Goal: Communication & Community: Answer question/provide support

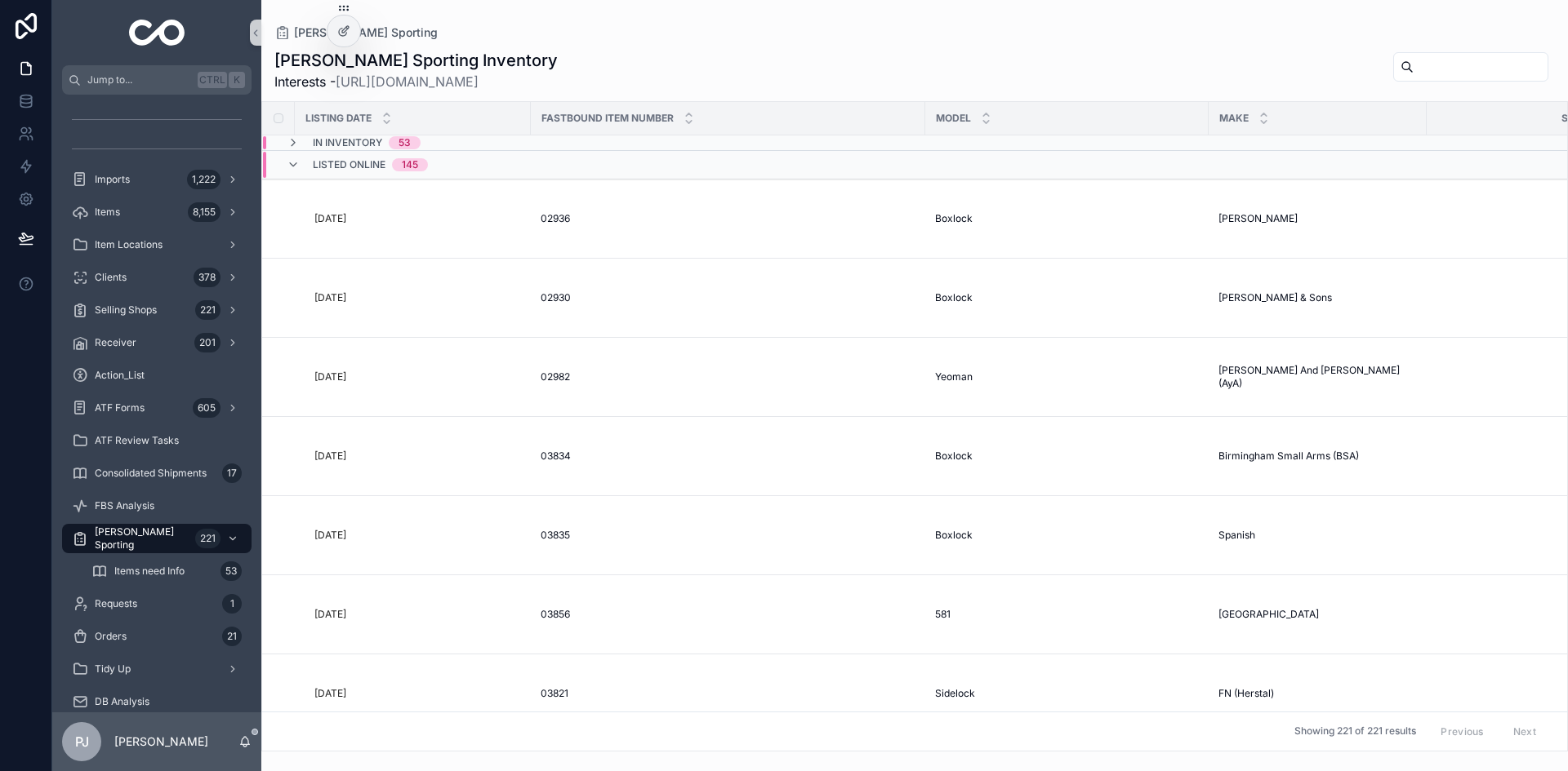
click at [1414, 69] on input "scrollable content" at bounding box center [1480, 67] width 134 height 23
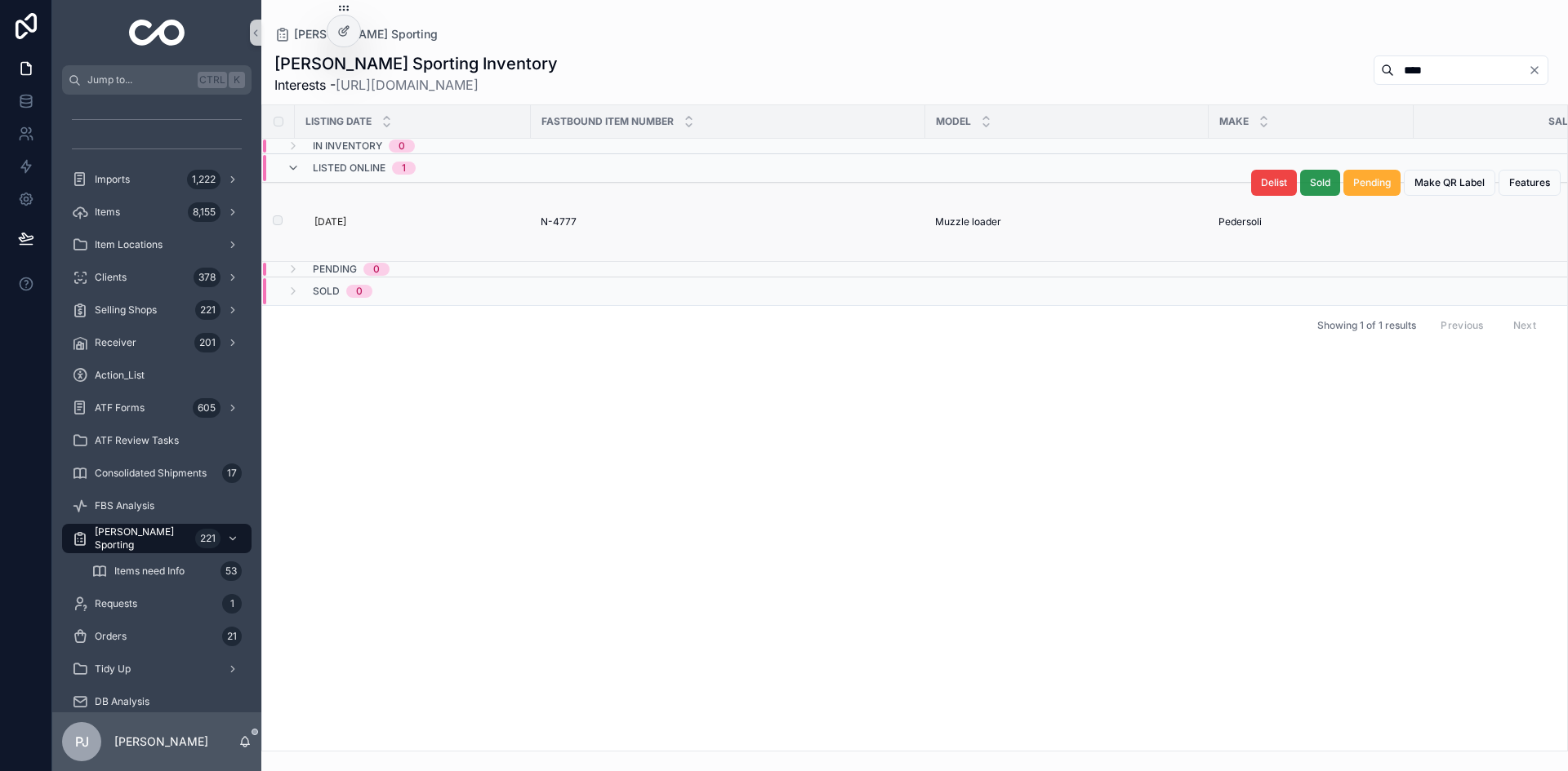
type input "****"
click at [1311, 186] on span "Sold" at bounding box center [1320, 183] width 21 height 13
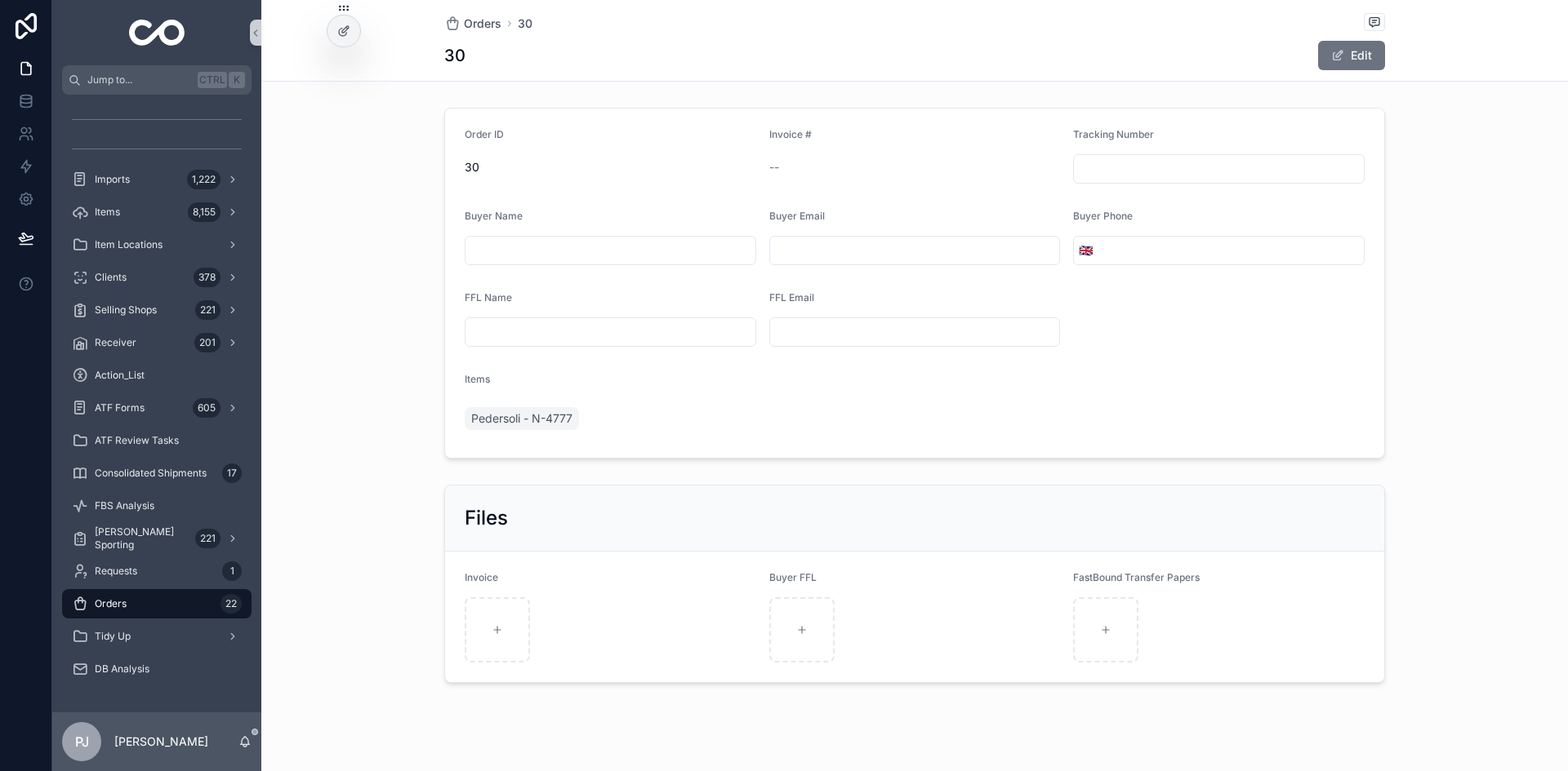
click at [136, 598] on div "Orders 22" at bounding box center [157, 604] width 170 height 26
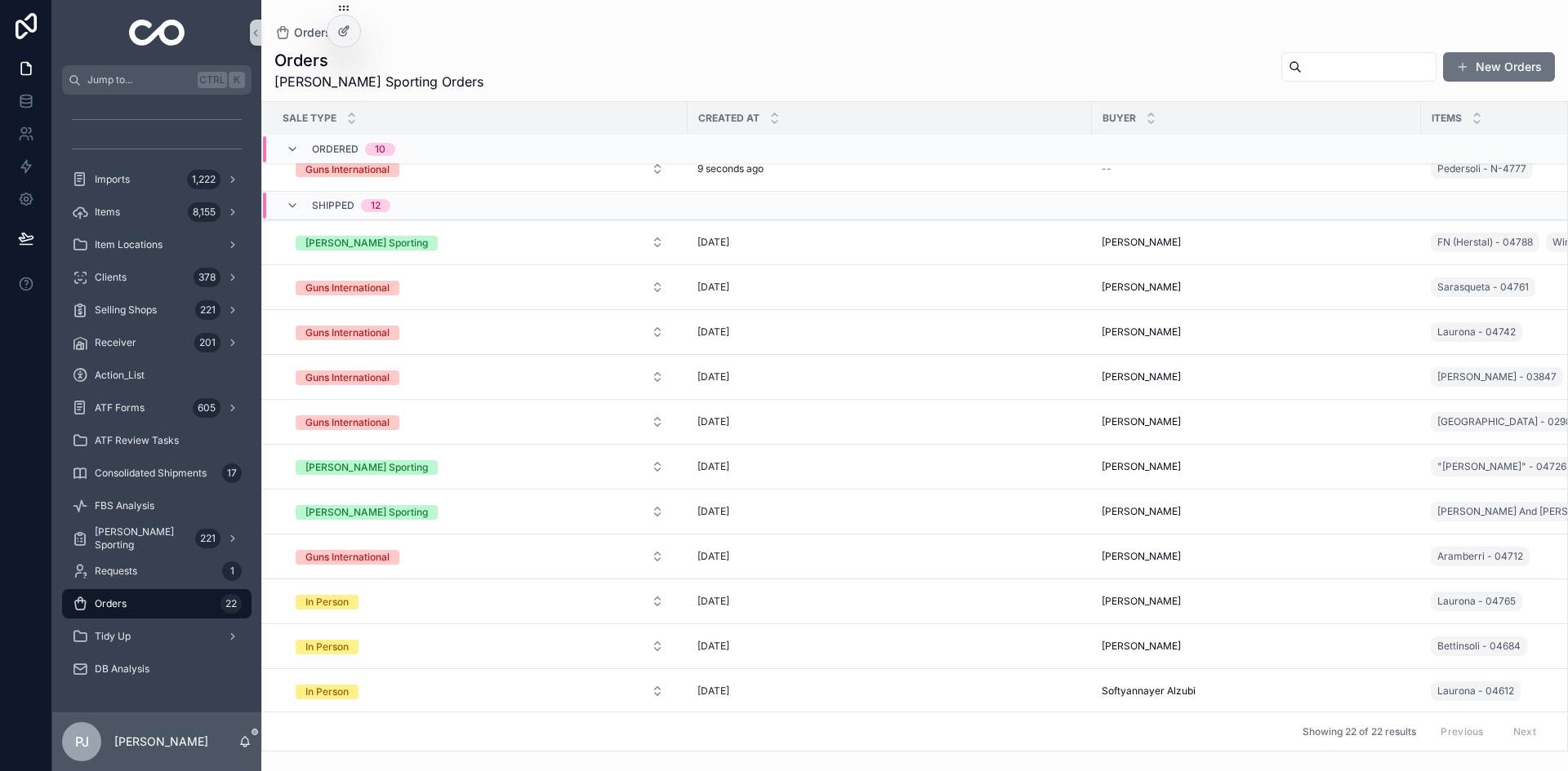
scroll to position [502, 0]
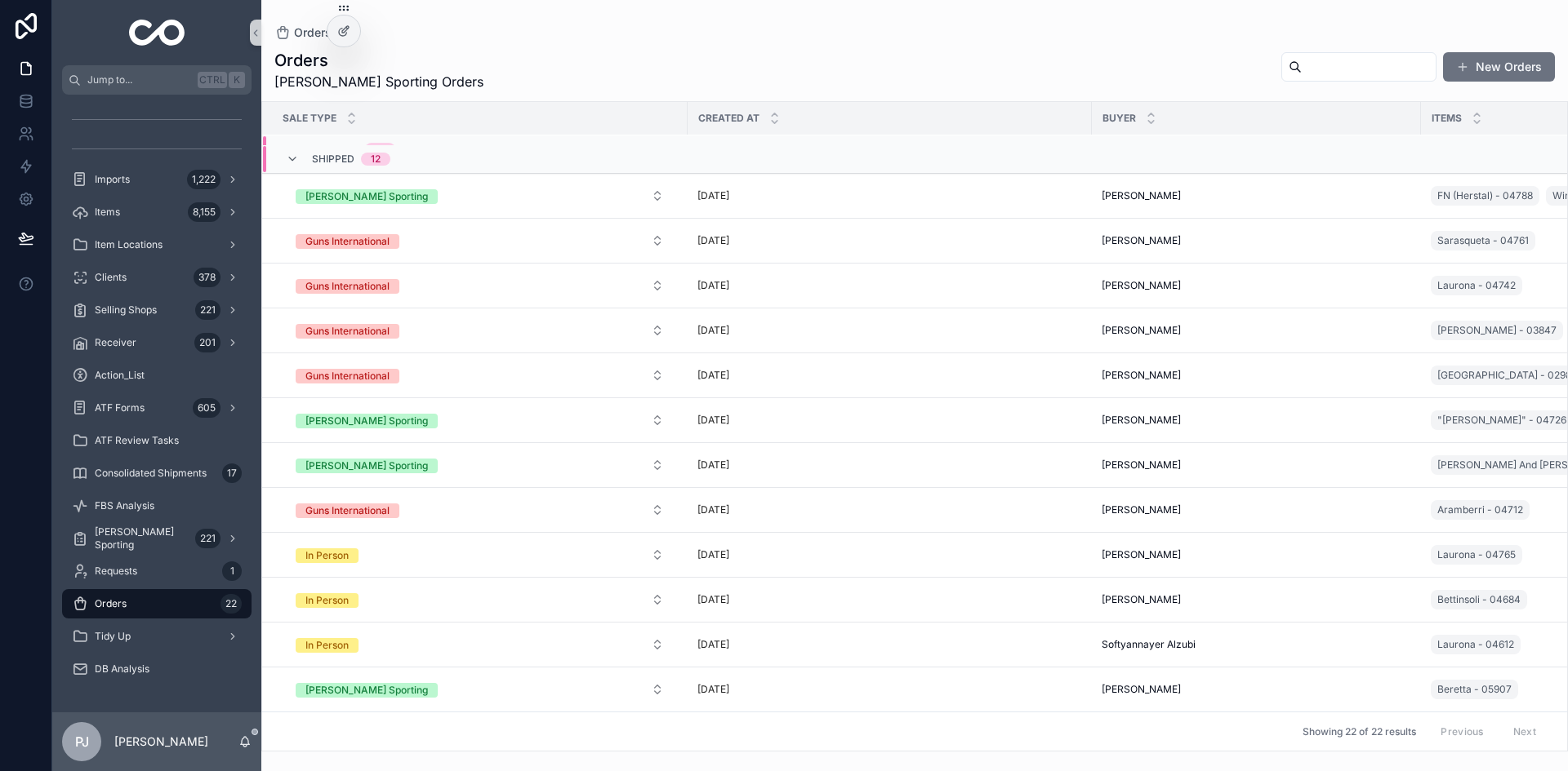
click at [1142, 15] on div "Orders Orders [PERSON_NAME] Sporting Orders New Orders Sale Type Created at Buy…" at bounding box center [915, 376] width 1307 height 752
click at [1469, 68] on span "scrollable content" at bounding box center [1462, 67] width 13 height 13
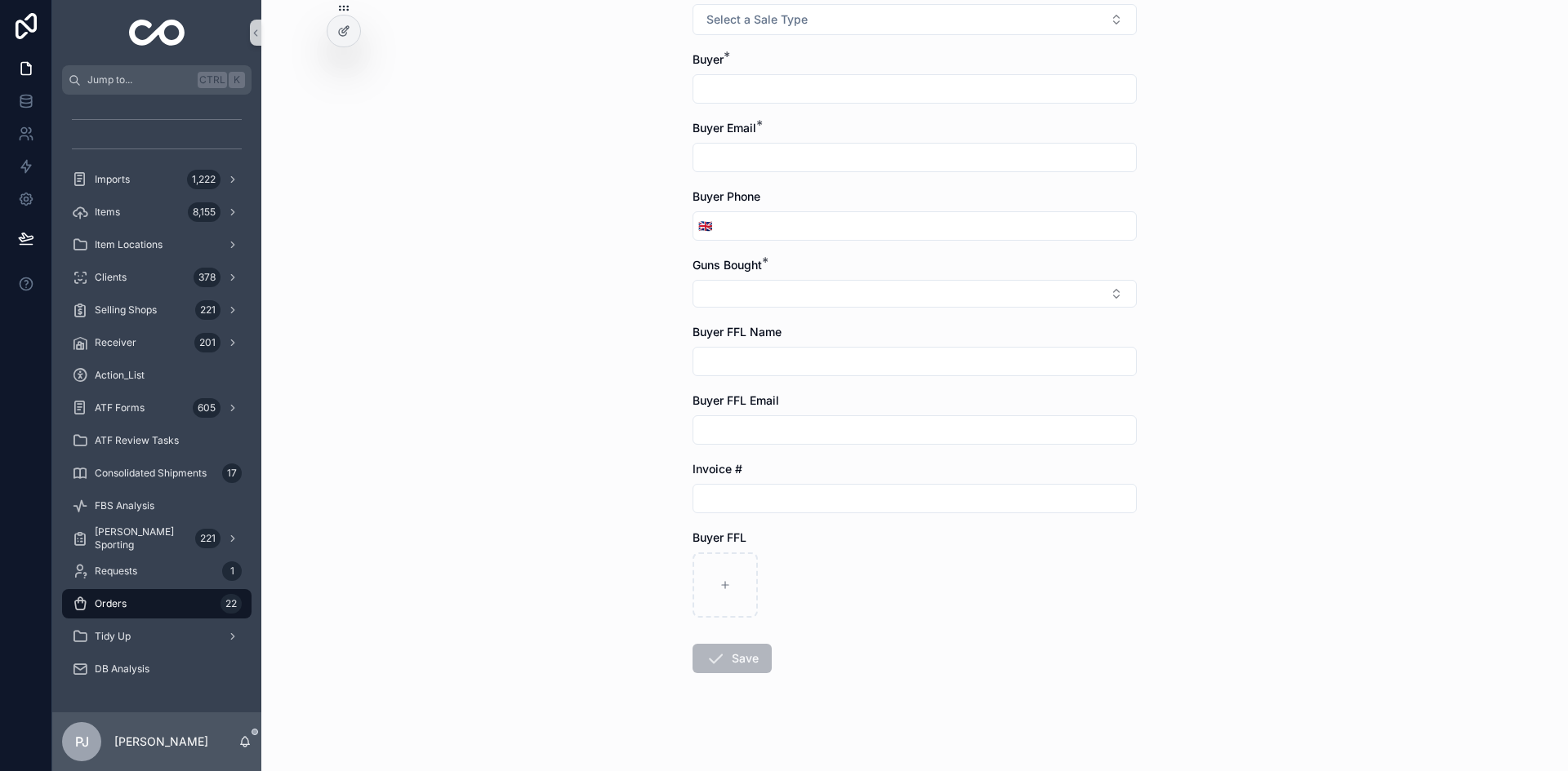
scroll to position [123, 0]
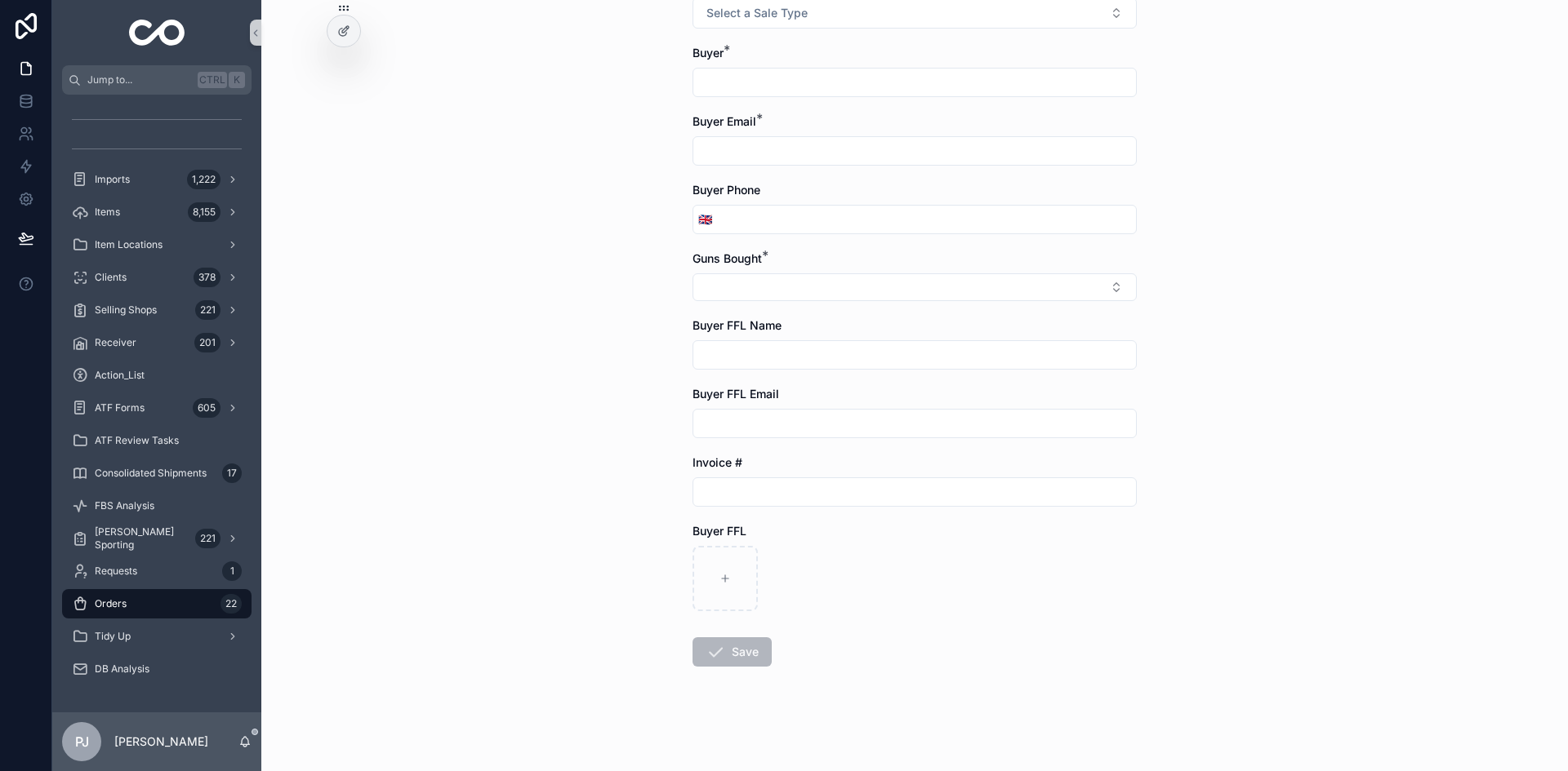
click at [614, 454] on div "Orders Create New Order Create New Order Sale Type * Select a Sale Type Buyer *…" at bounding box center [915, 262] width 1307 height 771
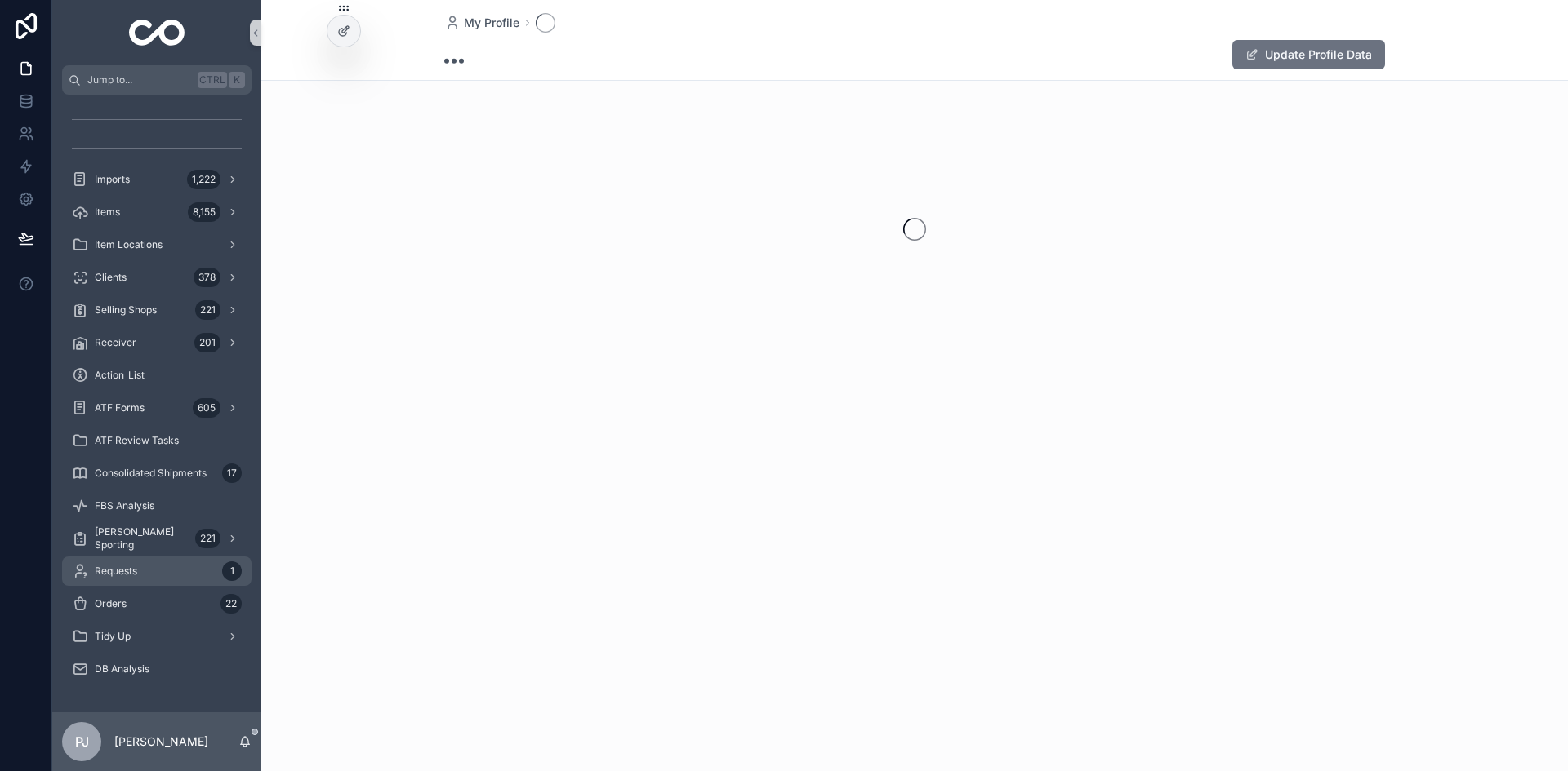
click at [159, 586] on link "Requests 1" at bounding box center [157, 572] width 190 height 29
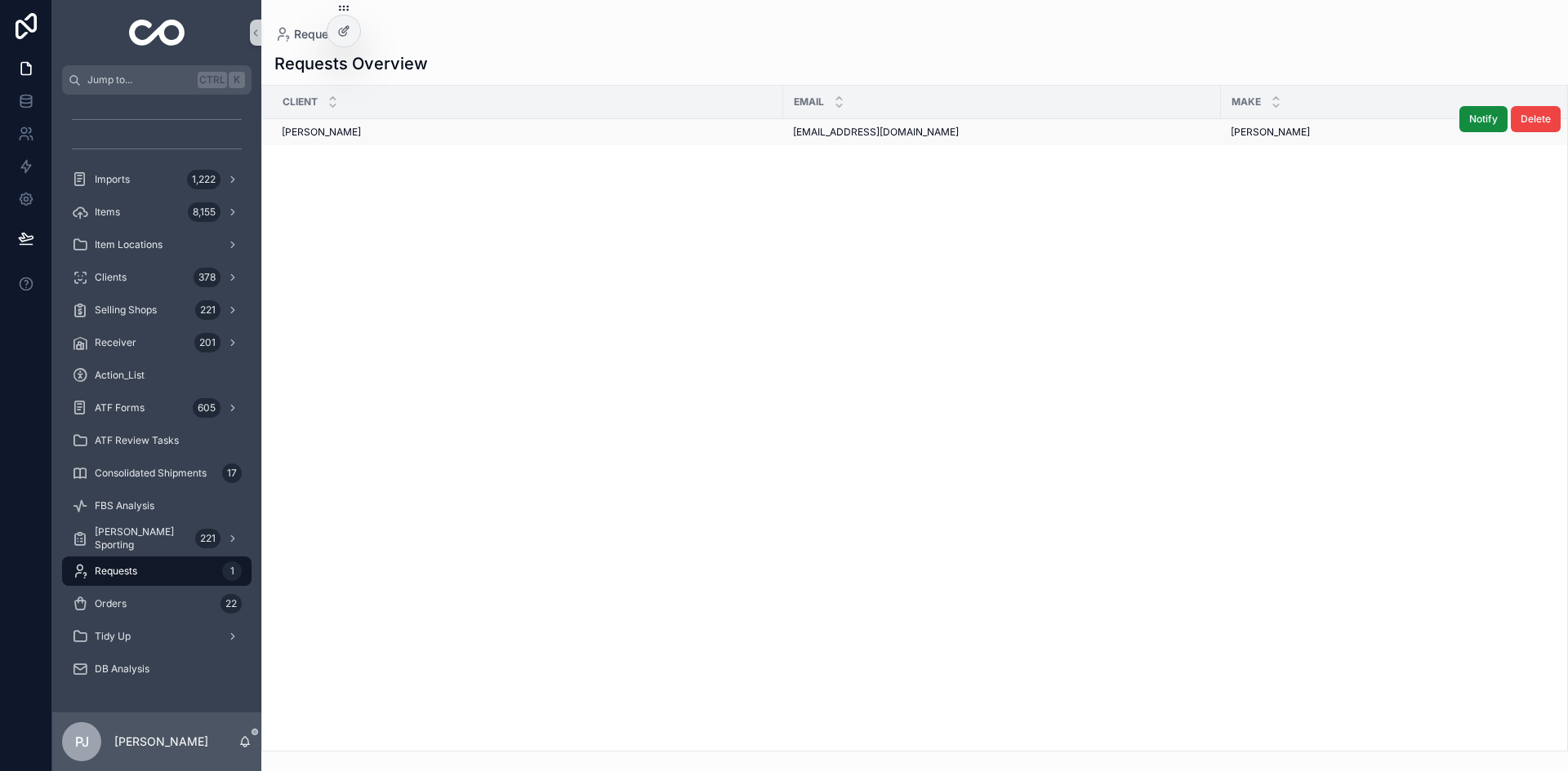
click at [831, 136] on span "[EMAIL_ADDRESS][DOMAIN_NAME]" at bounding box center [875, 132] width 166 height 13
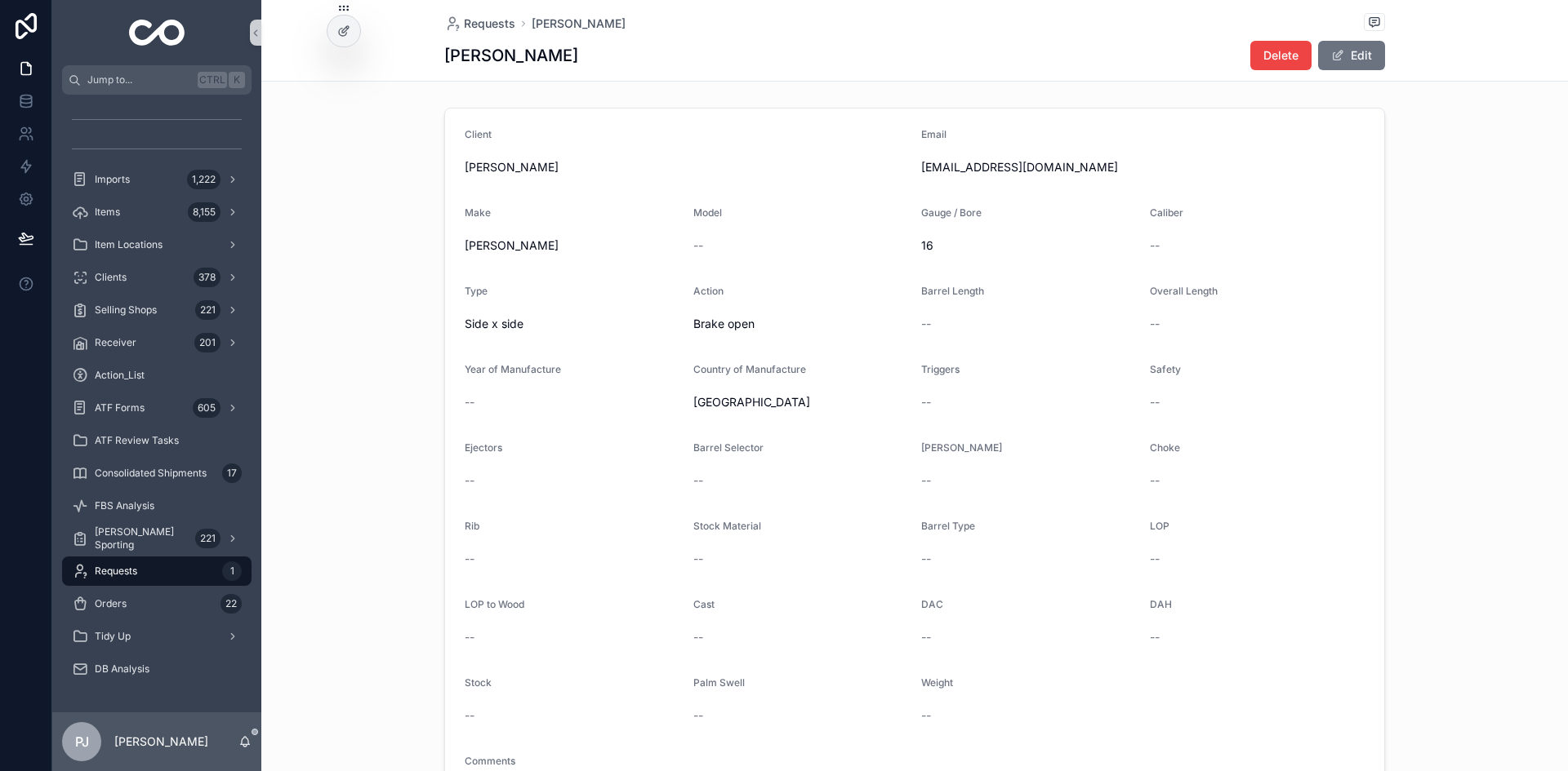
click at [133, 573] on span "Requests" at bounding box center [115, 571] width 42 height 13
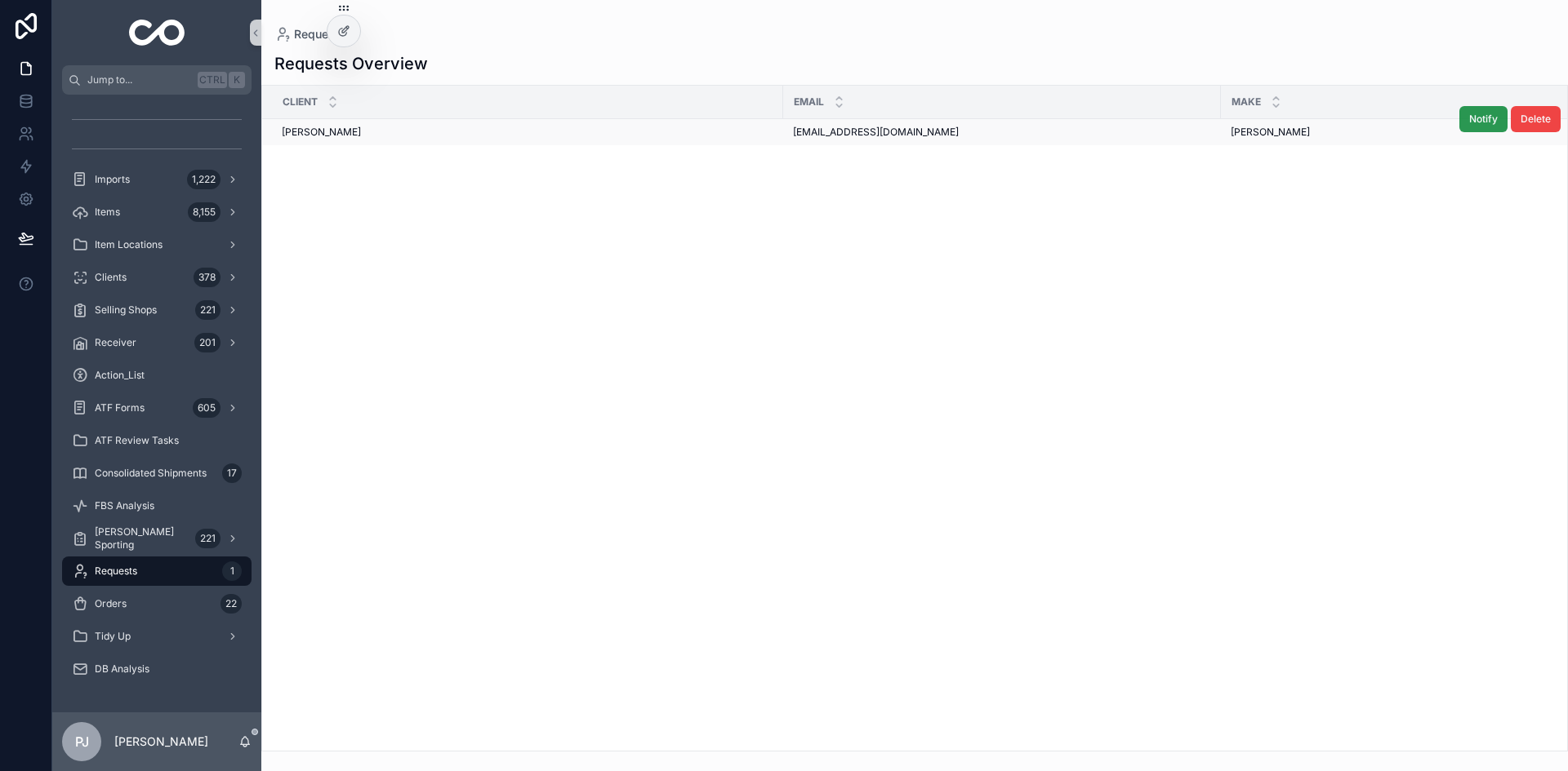
click at [1480, 121] on span "Notify" at bounding box center [1483, 119] width 29 height 13
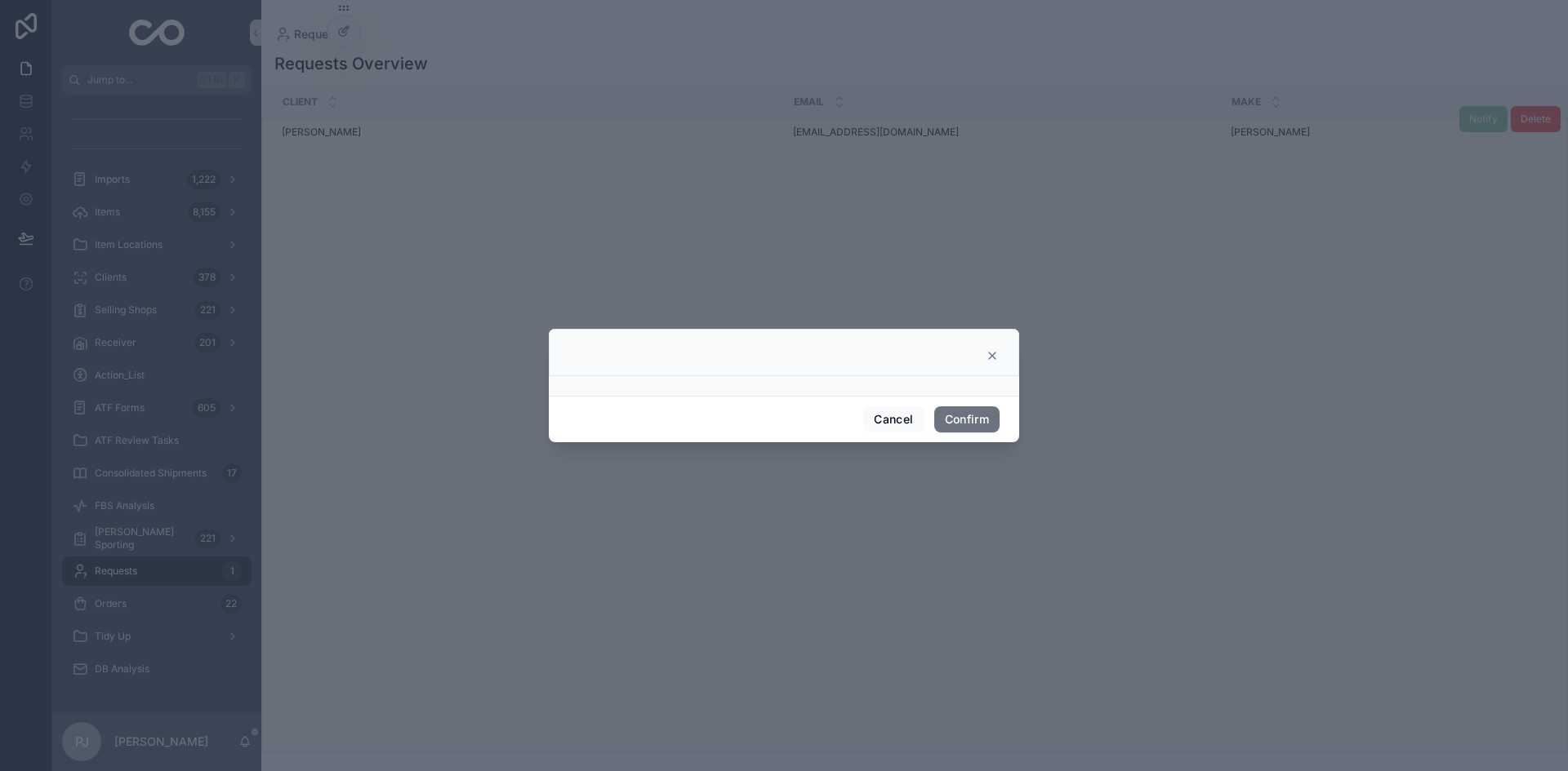
click at [983, 354] on div at bounding box center [784, 355] width 430 height 13
click at [991, 359] on icon at bounding box center [992, 356] width 7 height 7
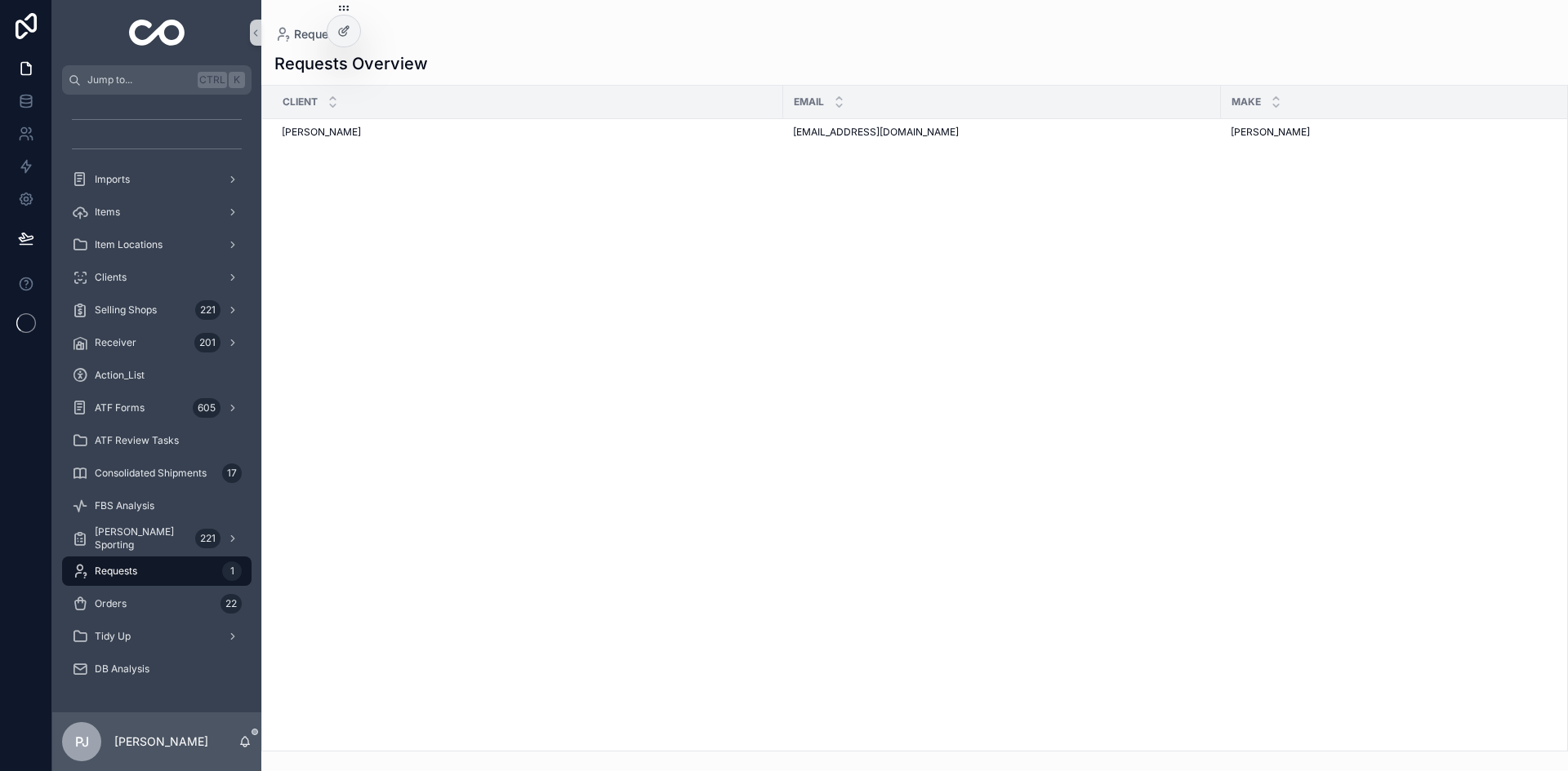
click at [139, 573] on div "Requests 1" at bounding box center [157, 572] width 170 height 26
click at [1457, 129] on button "Notify" at bounding box center [1454, 119] width 68 height 26
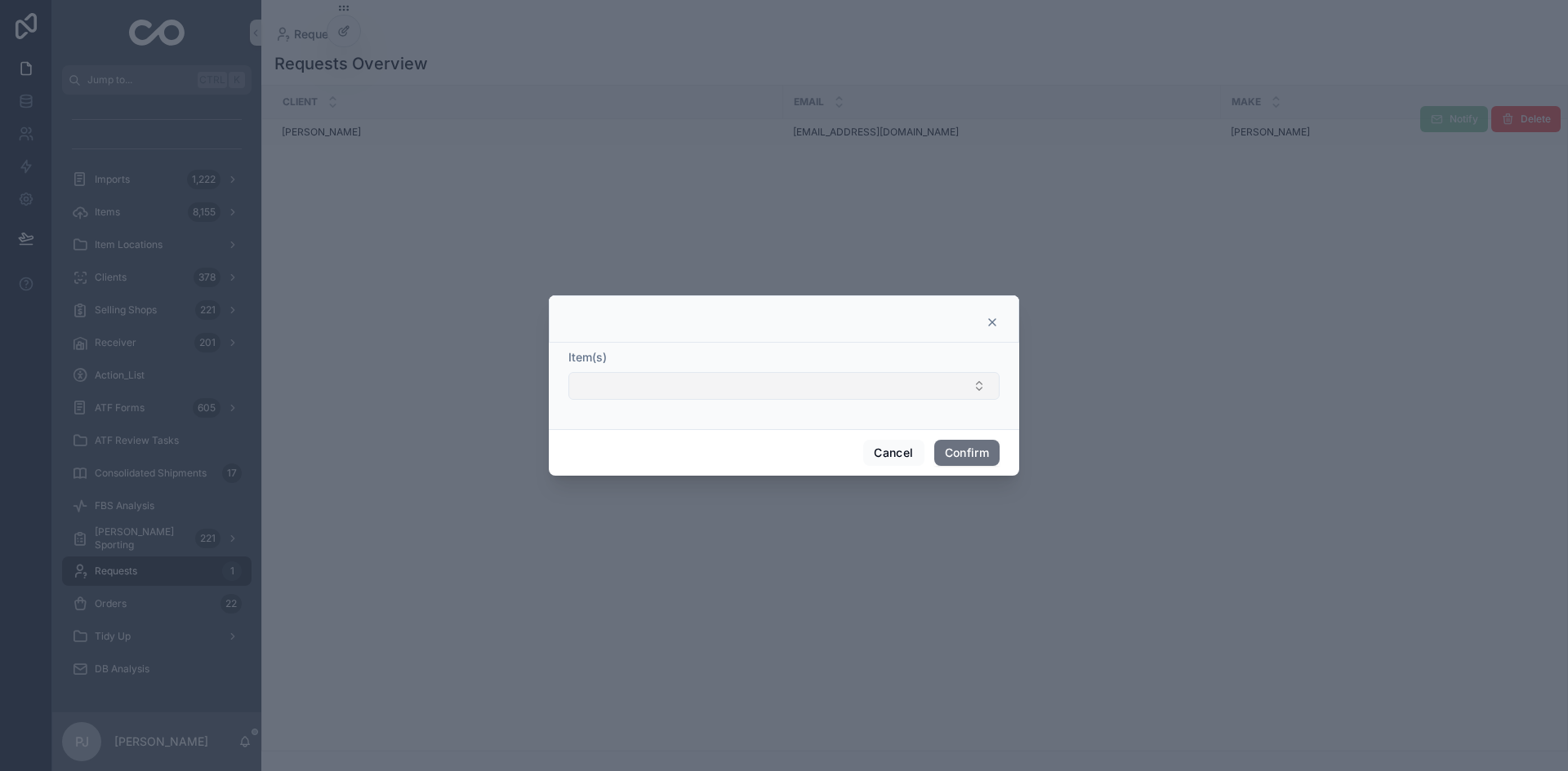
click at [898, 393] on button "Select Button" at bounding box center [784, 386] width 432 height 28
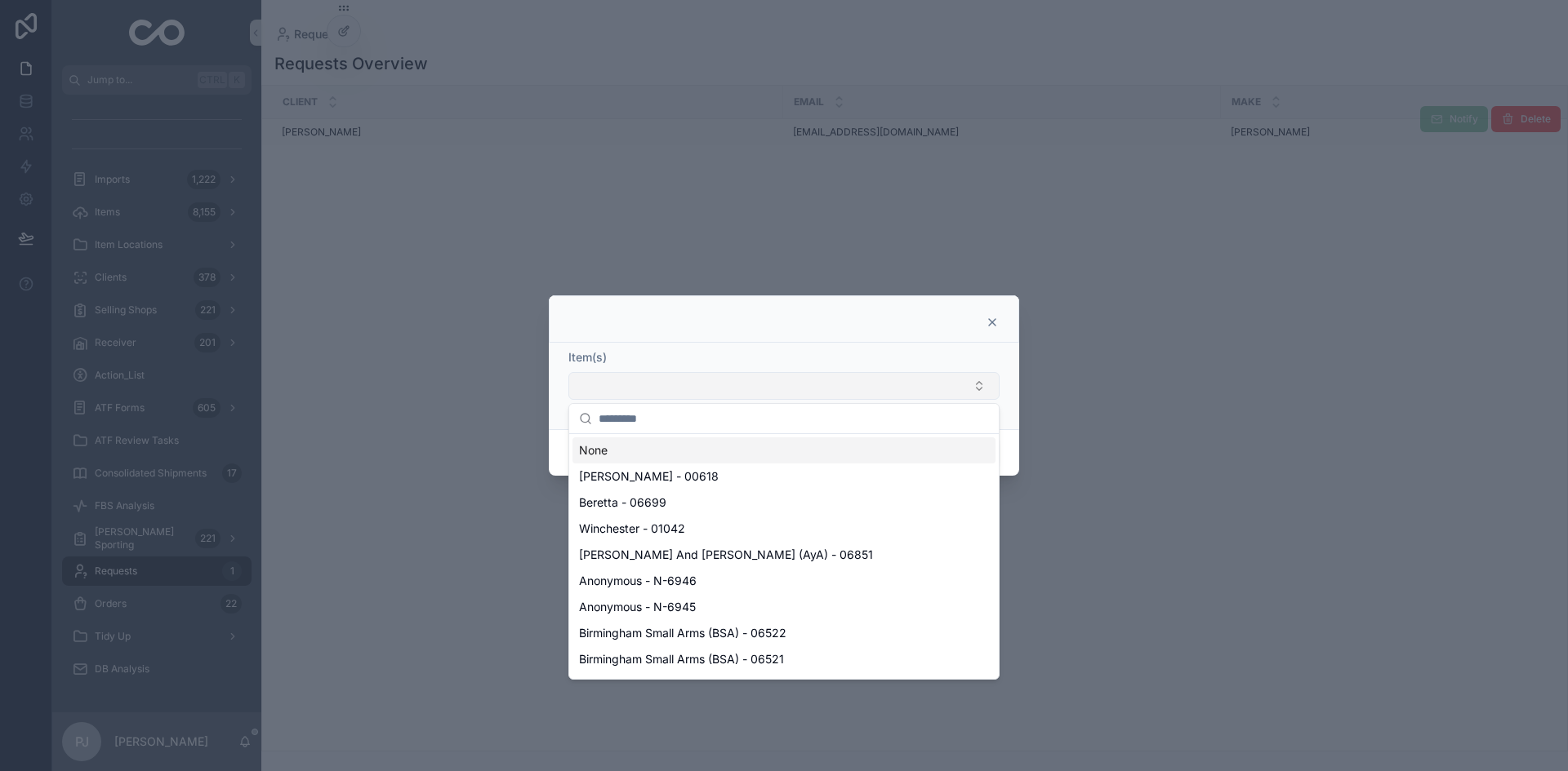
click at [758, 385] on button "Select Button" at bounding box center [784, 386] width 432 height 28
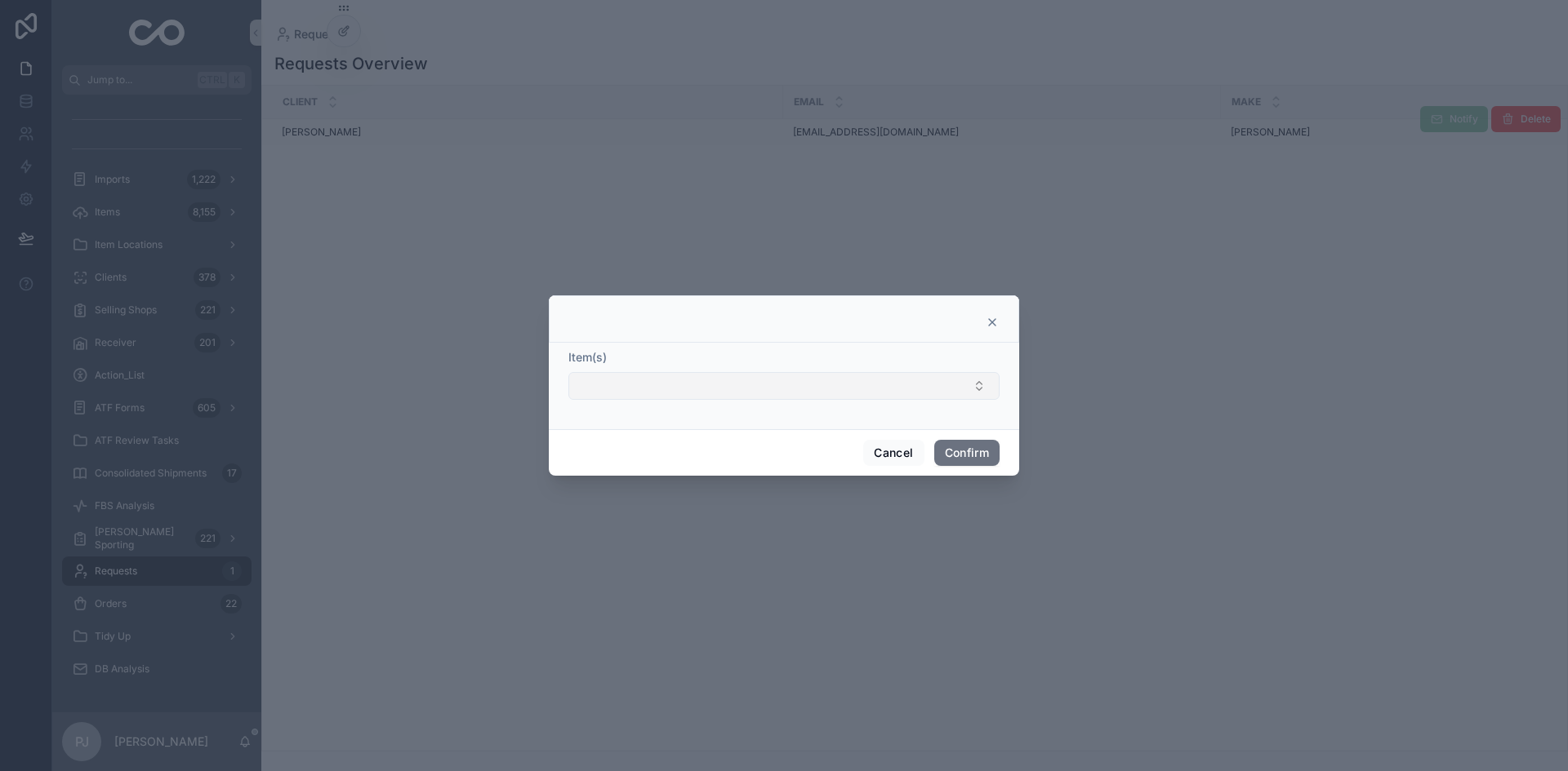
click at [755, 382] on button "Select Button" at bounding box center [784, 386] width 432 height 28
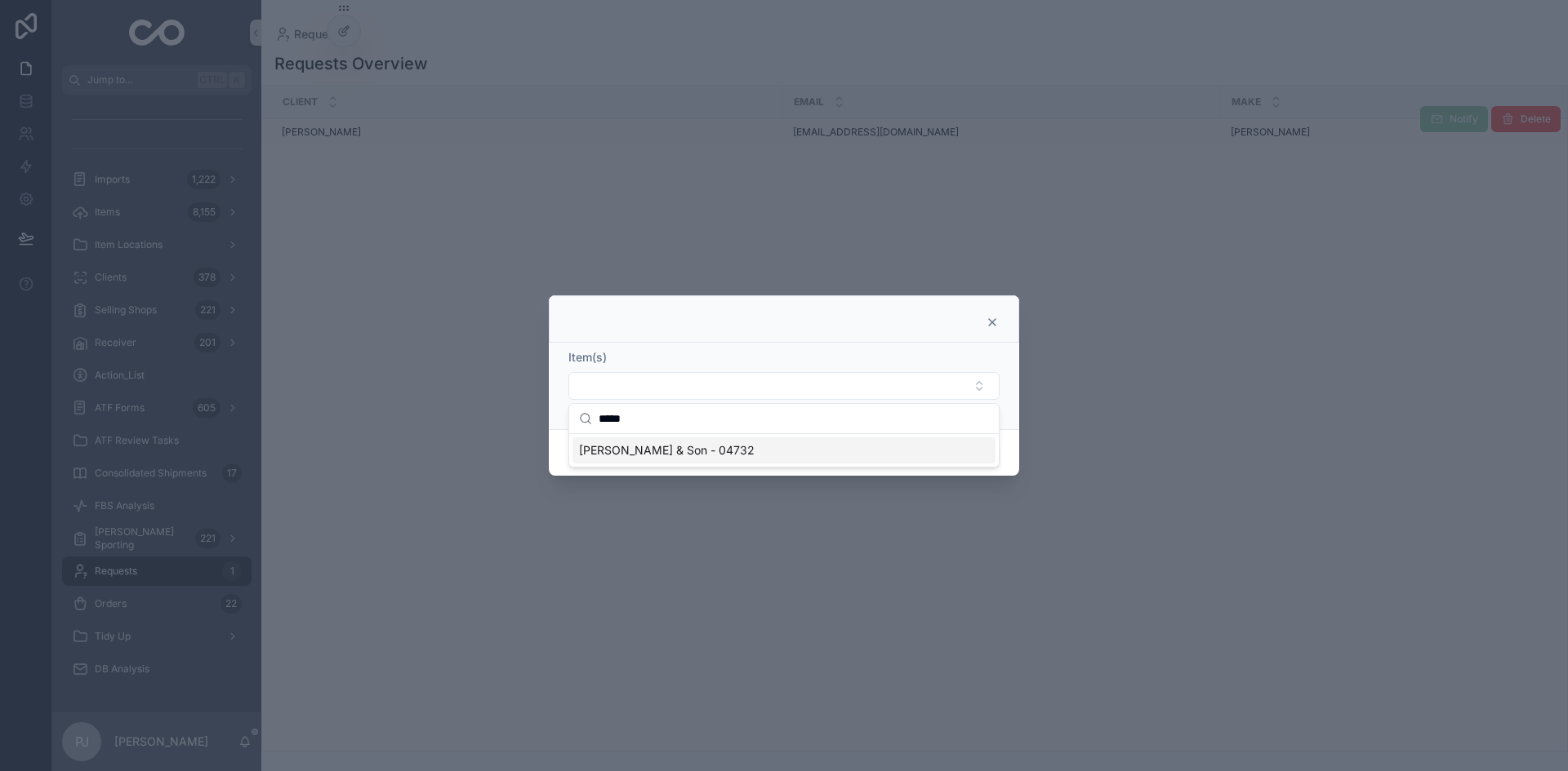
type input "*****"
click at [672, 453] on span "J. Blanch & Son - 04732" at bounding box center [667, 450] width 176 height 16
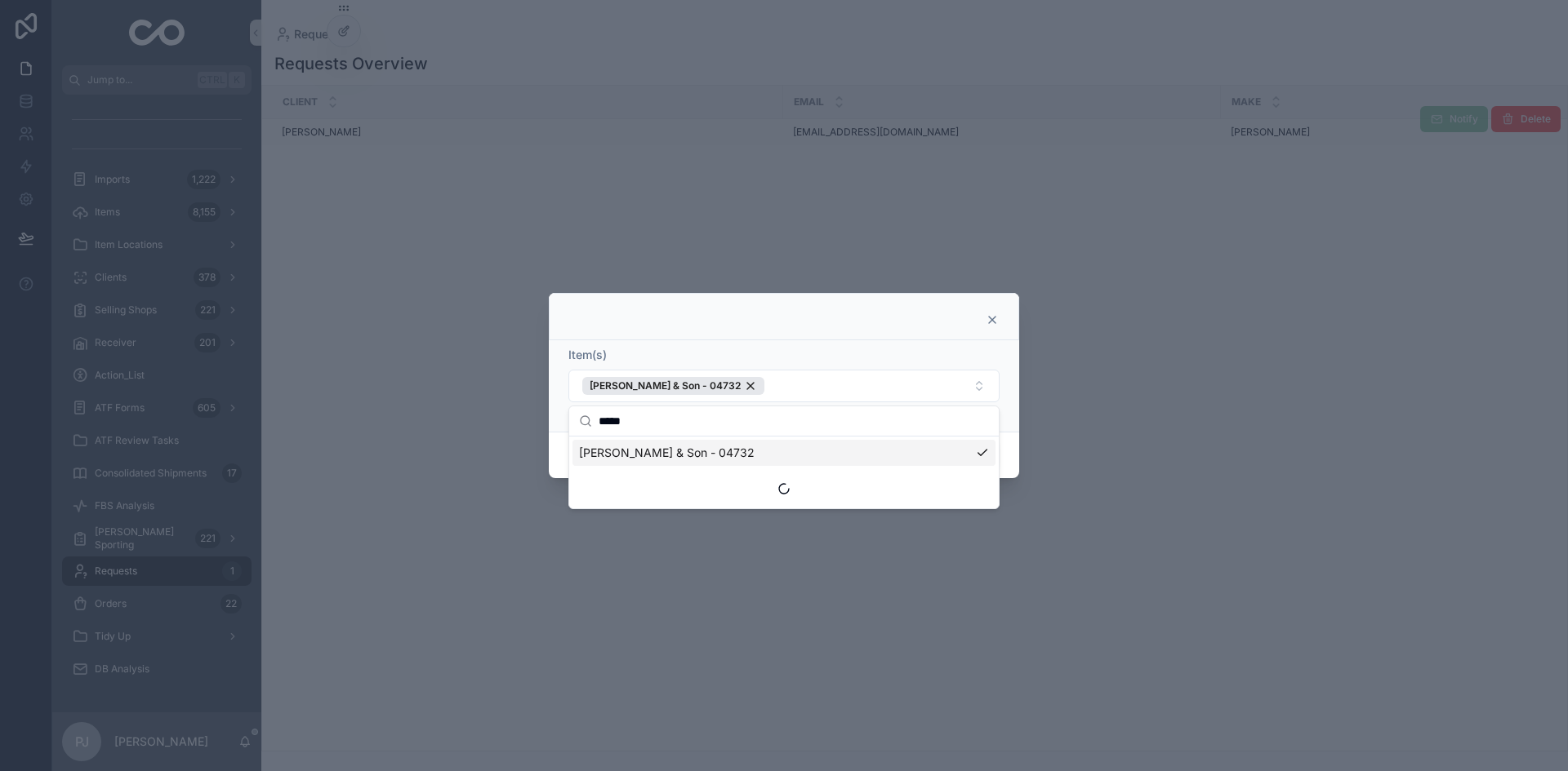
click at [922, 314] on div at bounding box center [784, 320] width 430 height 13
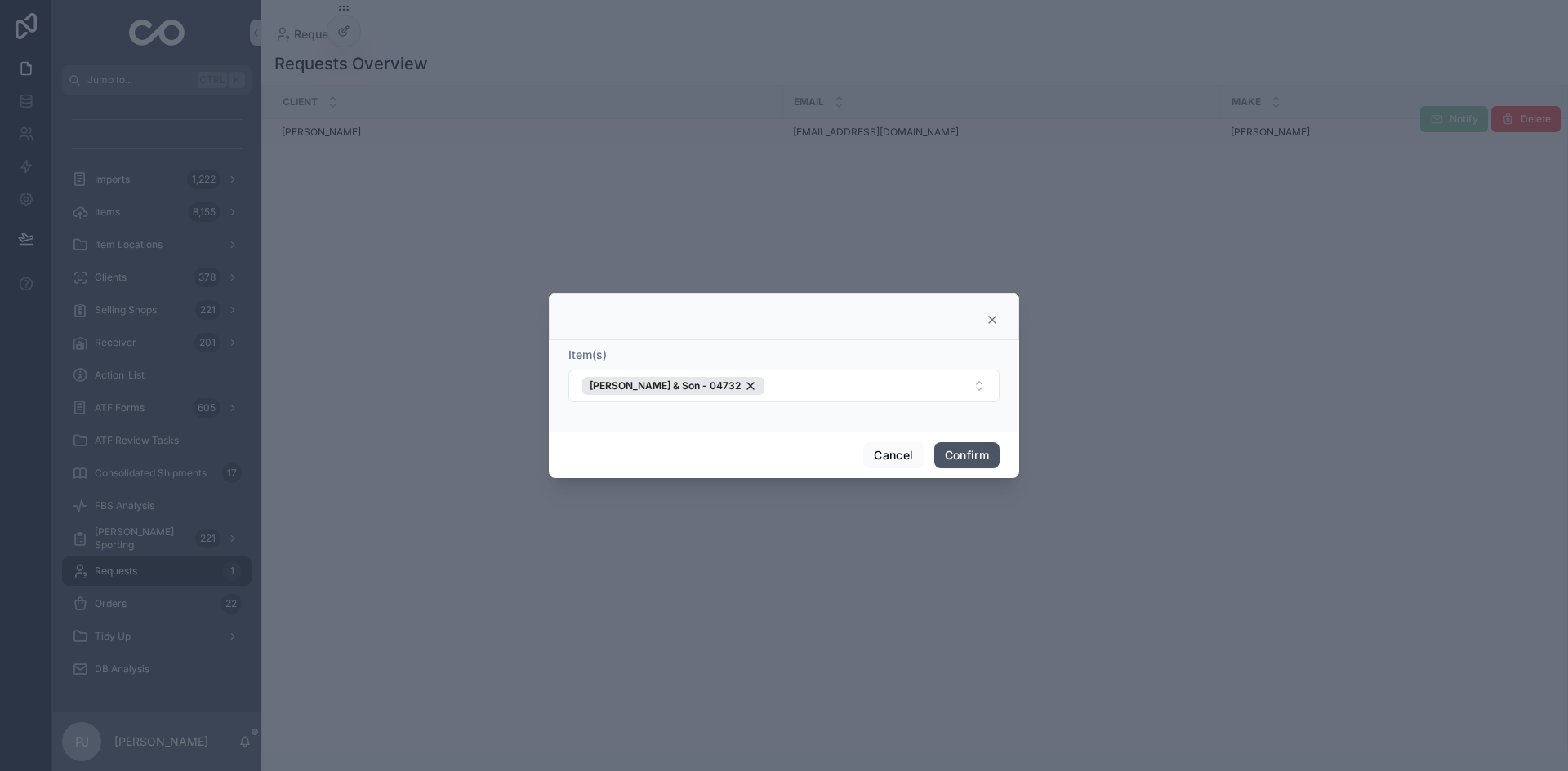
click at [947, 450] on button "Confirm" at bounding box center [966, 456] width 65 height 26
